Goal: Information Seeking & Learning: Learn about a topic

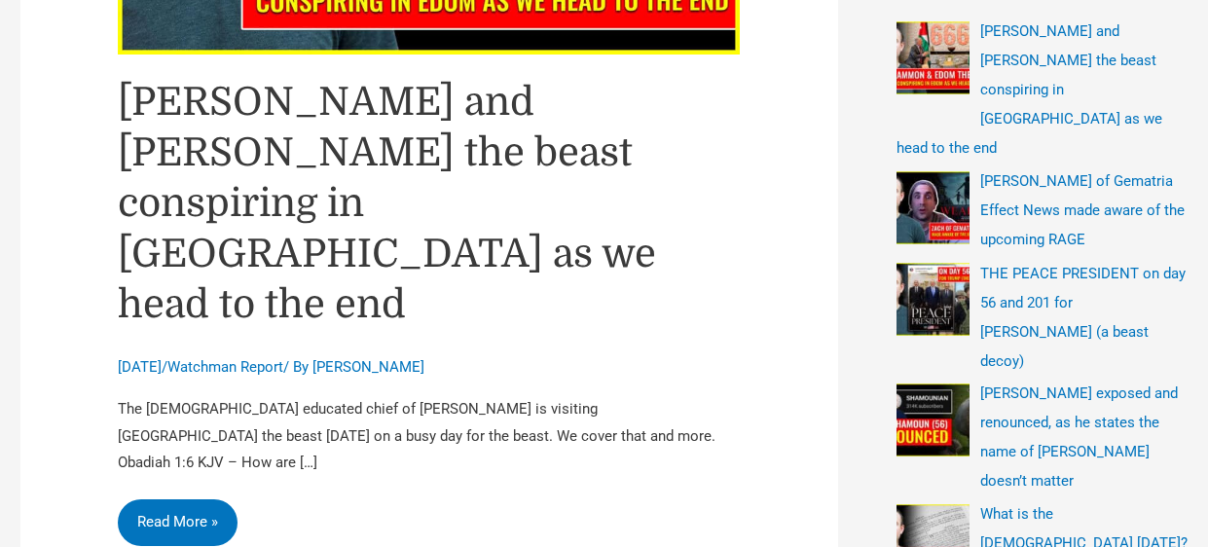
scroll to position [622, 0]
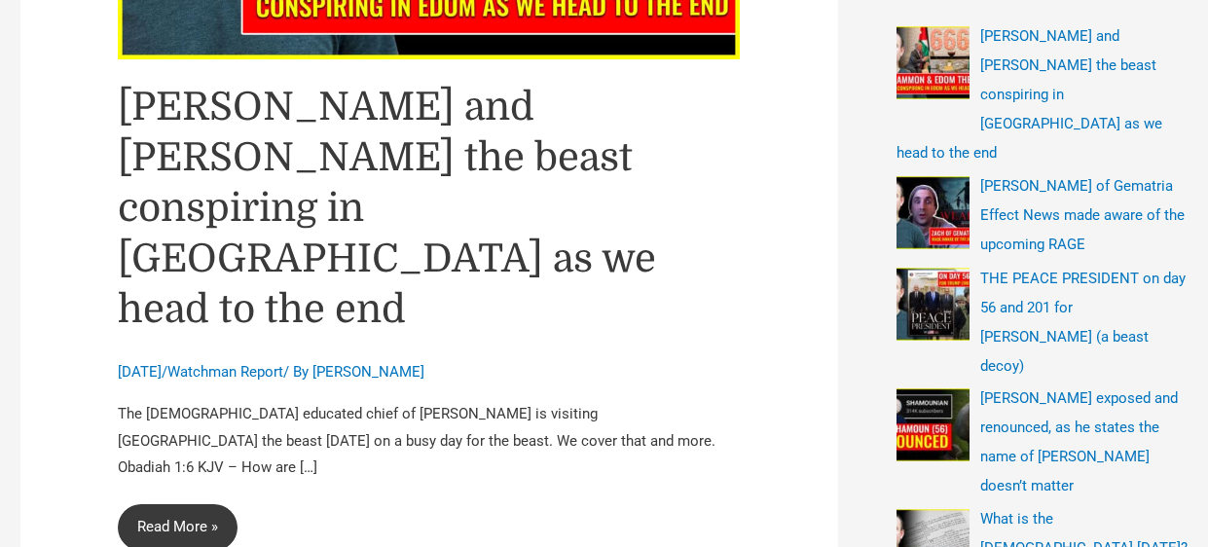
click at [185, 504] on link "[PERSON_NAME] and [PERSON_NAME] the beast conspiring in [GEOGRAPHIC_DATA] as we…" at bounding box center [178, 527] width 120 height 47
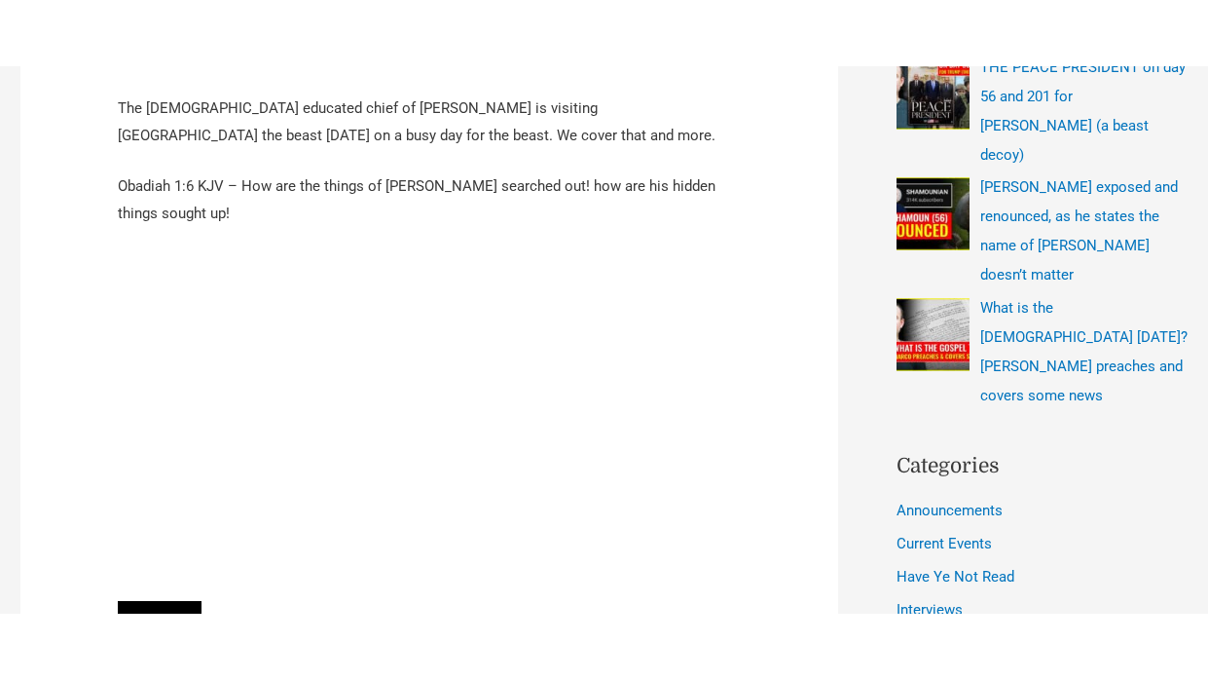
scroll to position [934, 0]
